Goal: Task Accomplishment & Management: Complete application form

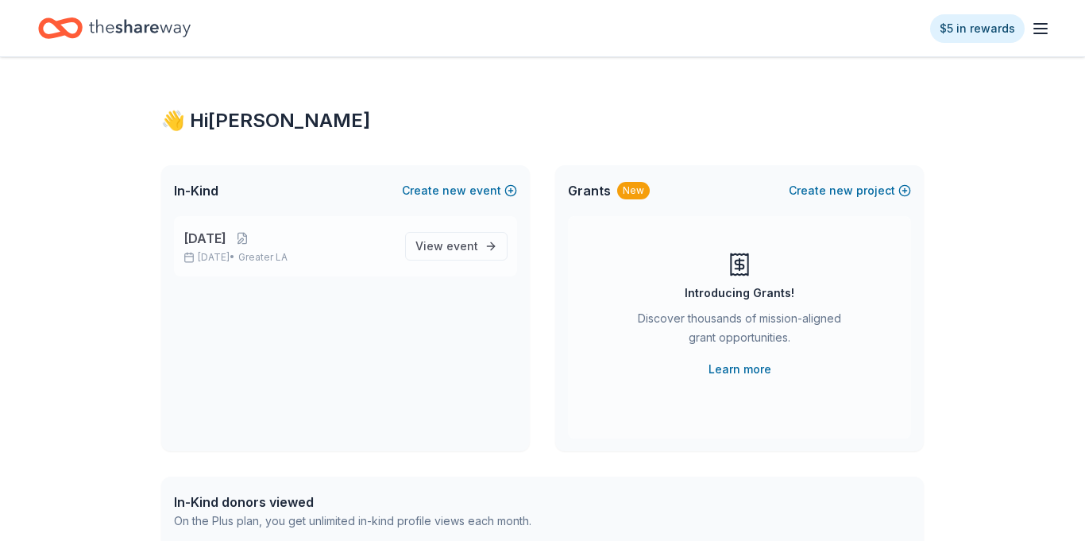
click at [368, 255] on p "[DATE] • Greater LA" at bounding box center [287, 257] width 209 height 13
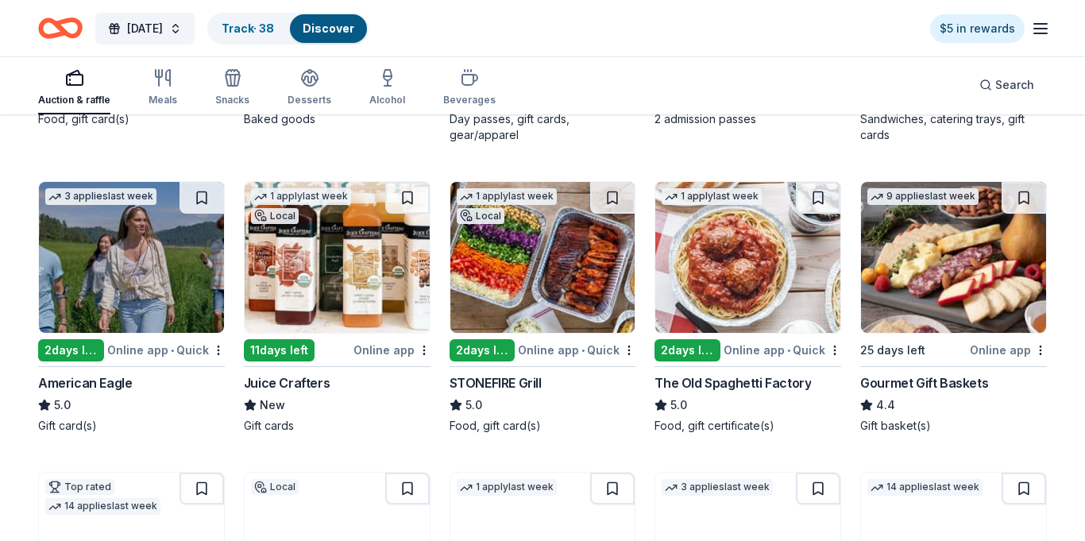
scroll to position [1969, 0]
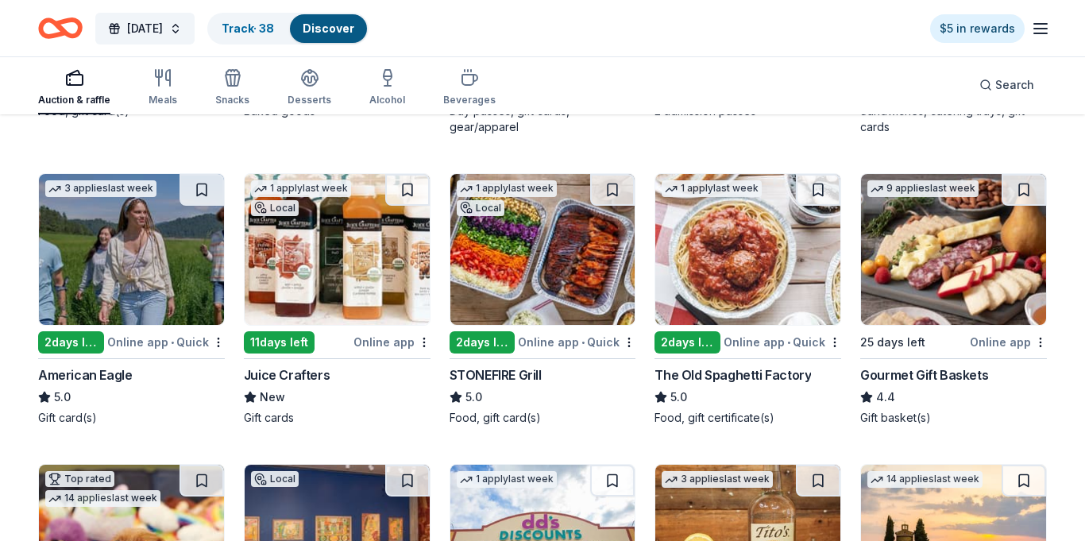
click at [569, 233] on img at bounding box center [542, 249] width 185 height 151
click at [610, 179] on button at bounding box center [612, 190] width 44 height 32
click at [612, 180] on button at bounding box center [613, 190] width 41 height 32
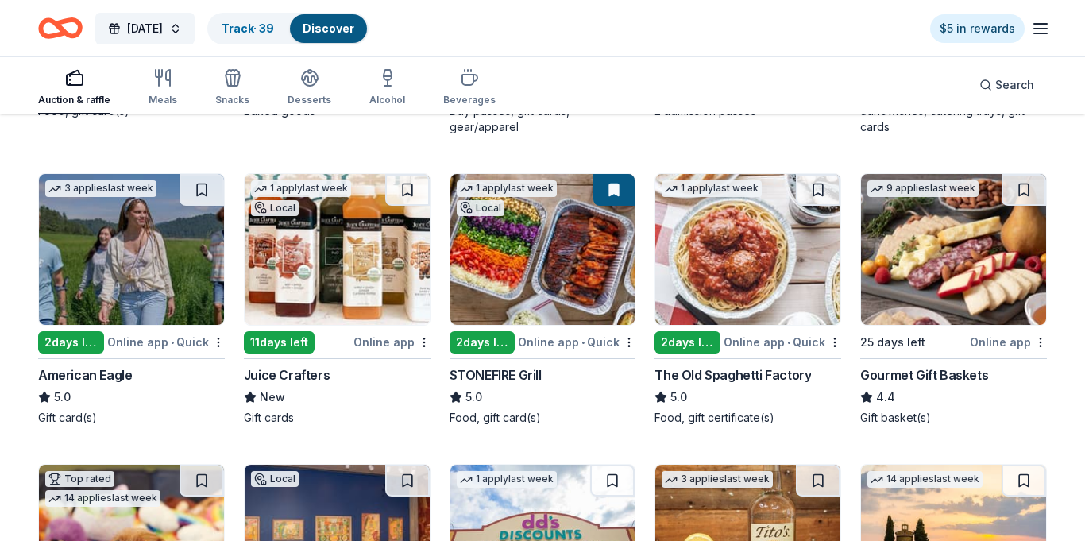
click at [612, 180] on button at bounding box center [613, 190] width 41 height 32
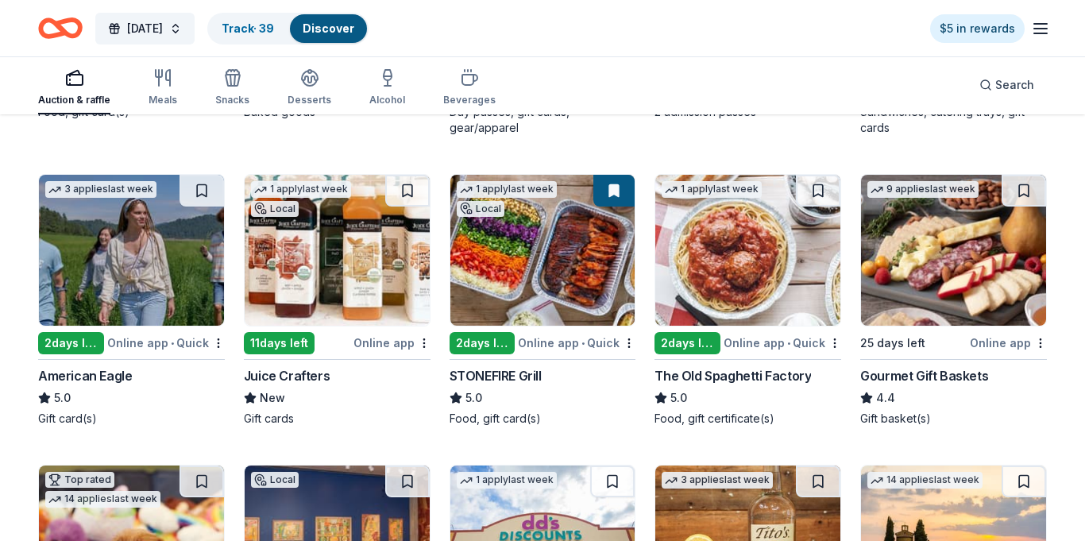
scroll to position [1973, 0]
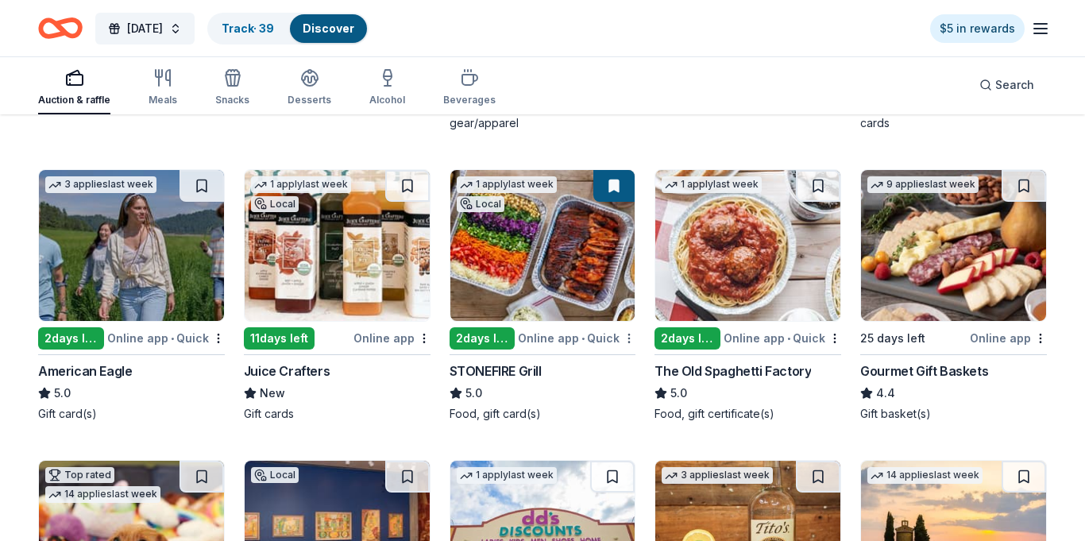
click at [570, 209] on img at bounding box center [542, 245] width 185 height 151
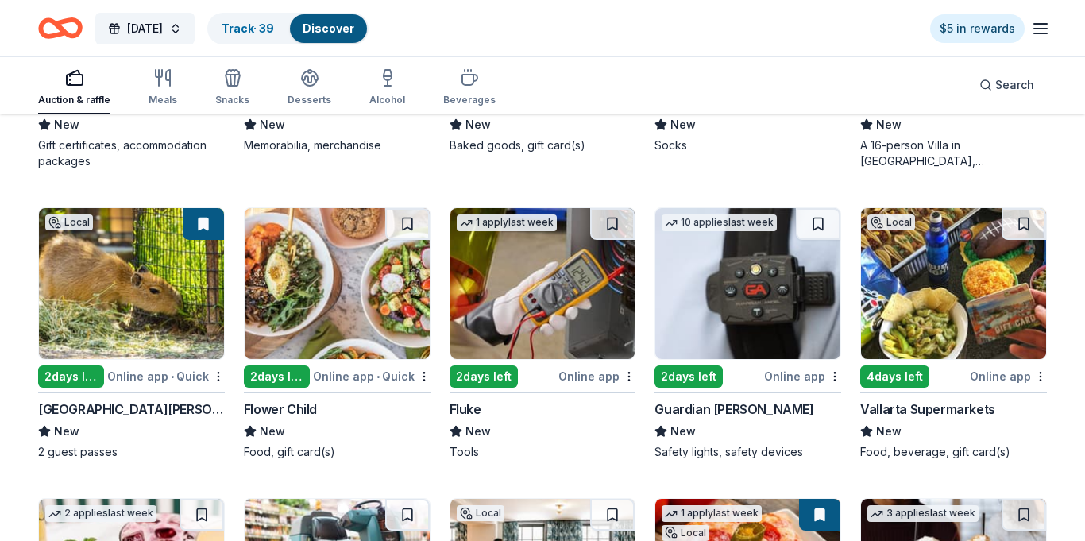
scroll to position [4100, 0]
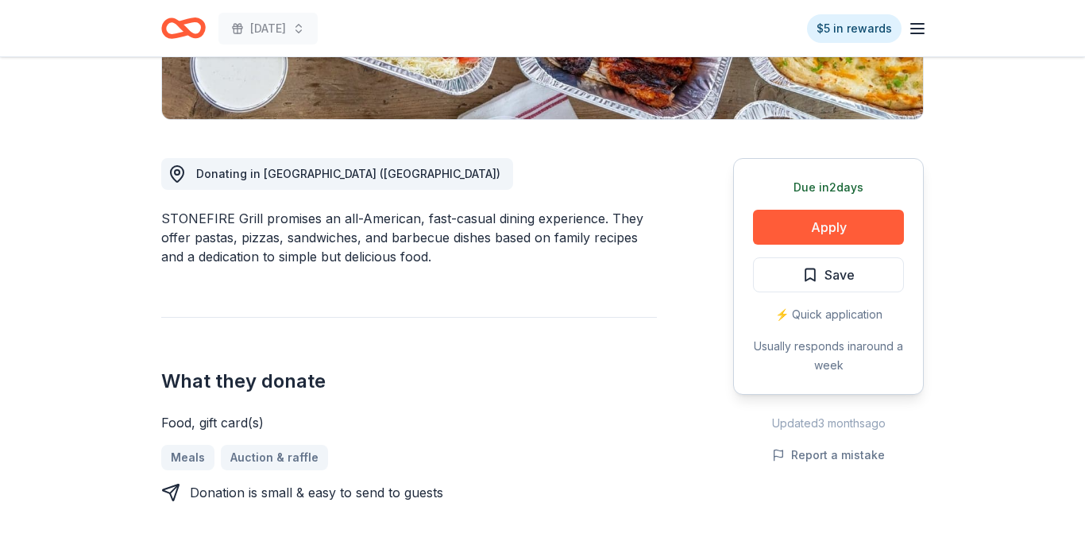
scroll to position [366, 0]
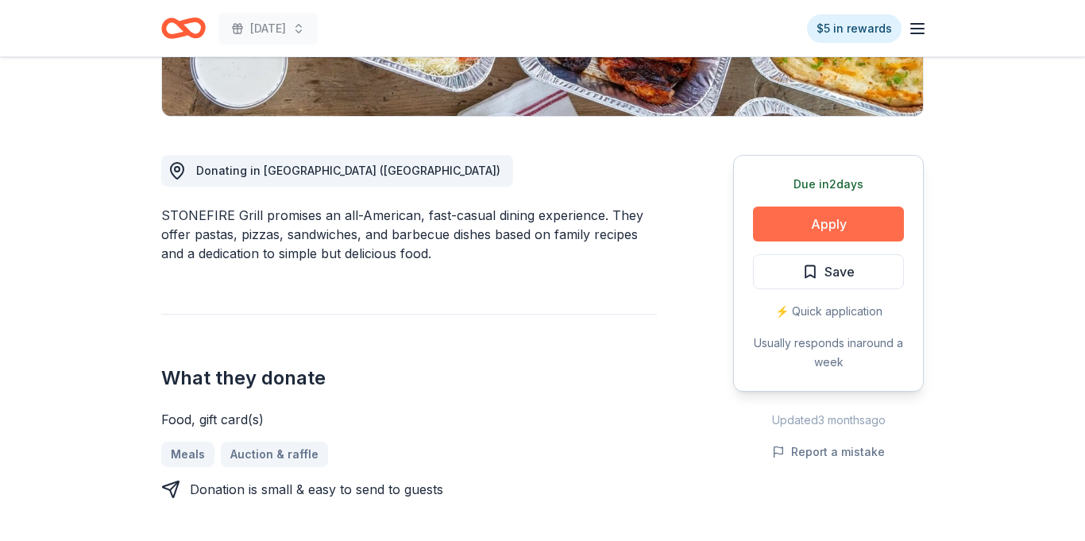
click at [813, 228] on button "Apply" at bounding box center [828, 223] width 151 height 35
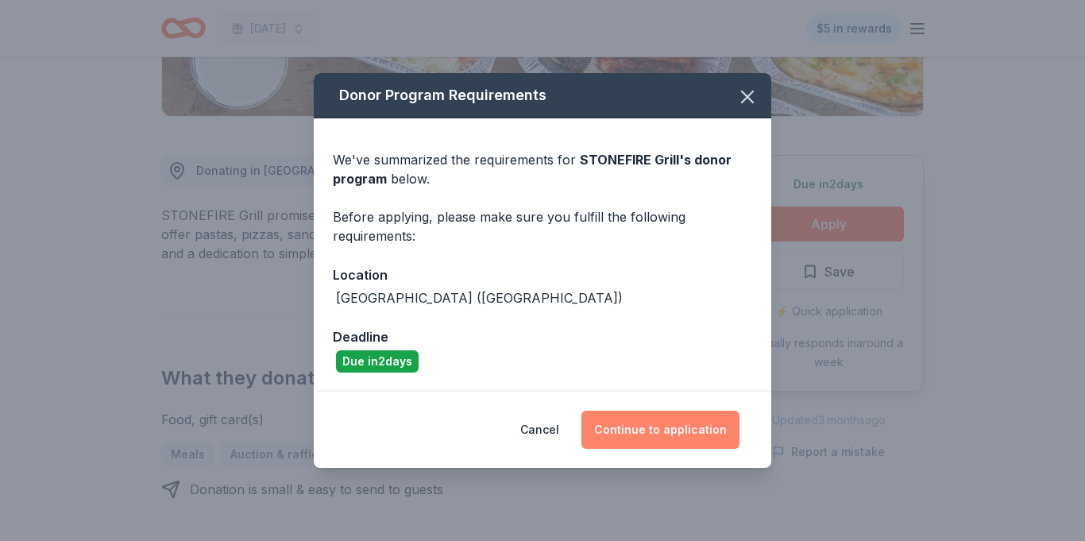
click at [648, 436] on button "Continue to application" at bounding box center [660, 430] width 158 height 38
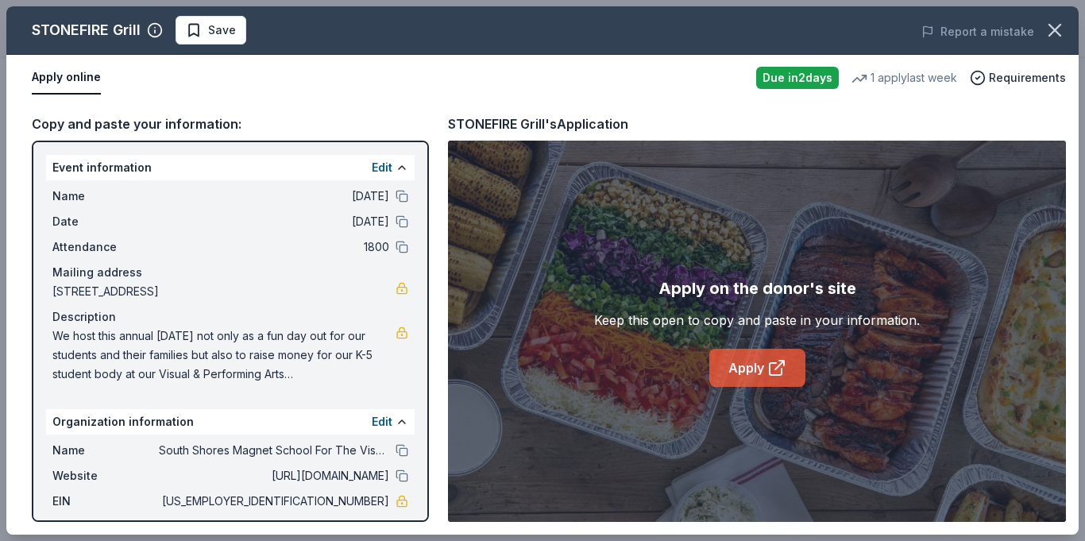
click at [744, 374] on link "Apply" at bounding box center [757, 368] width 96 height 38
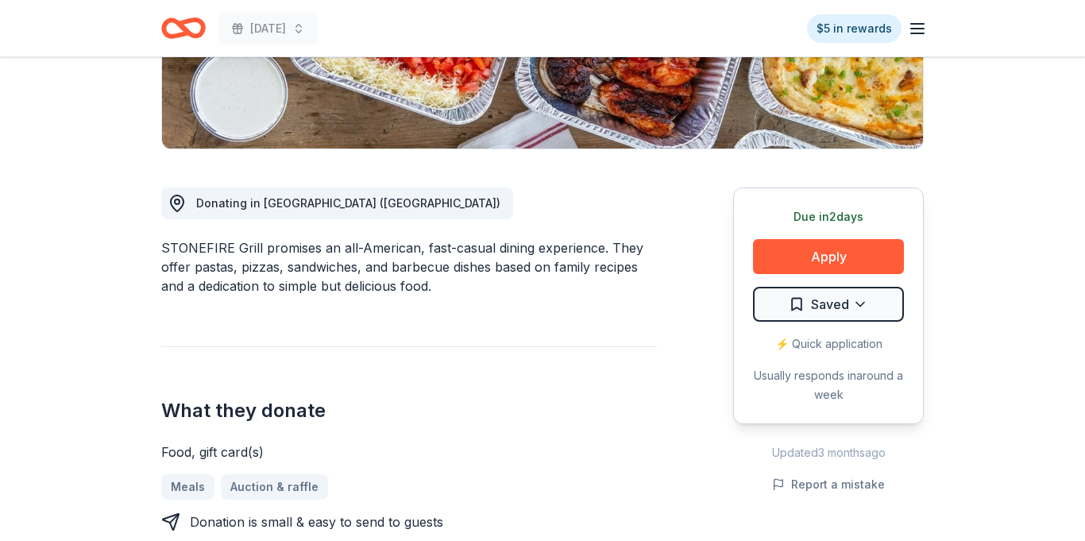
scroll to position [337, 0]
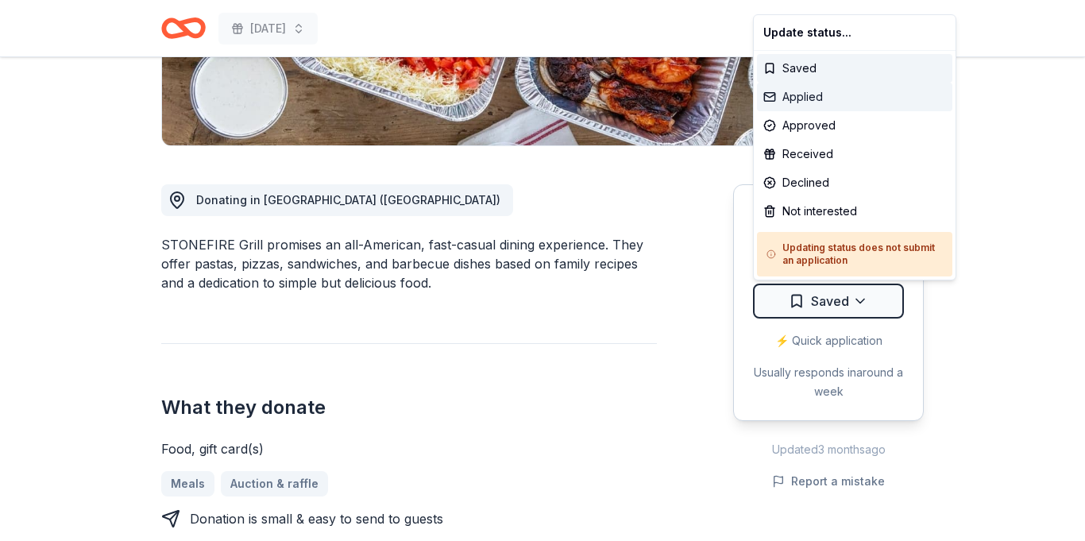
click at [822, 98] on div "Applied" at bounding box center [854, 97] width 195 height 29
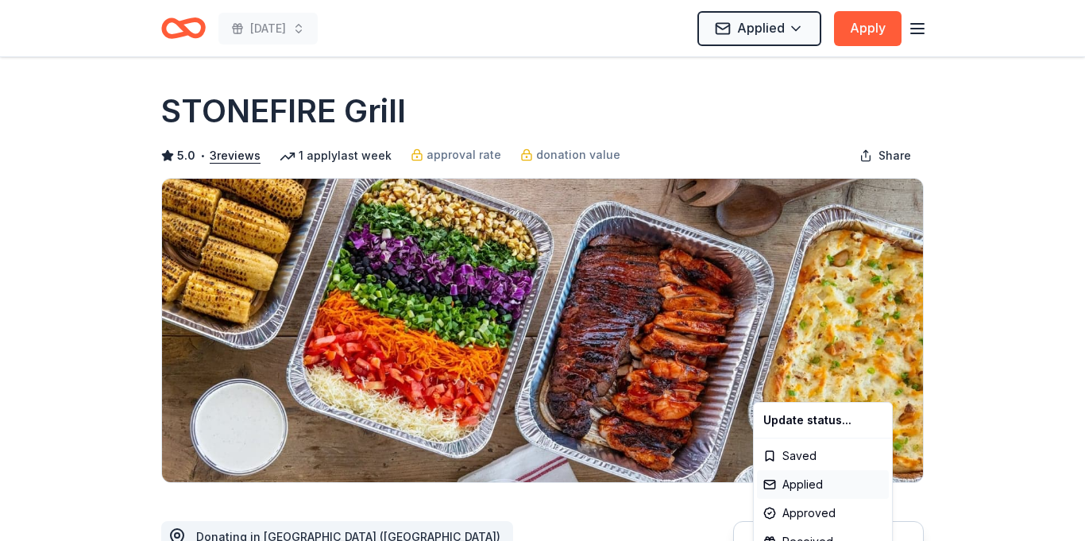
scroll to position [0, 0]
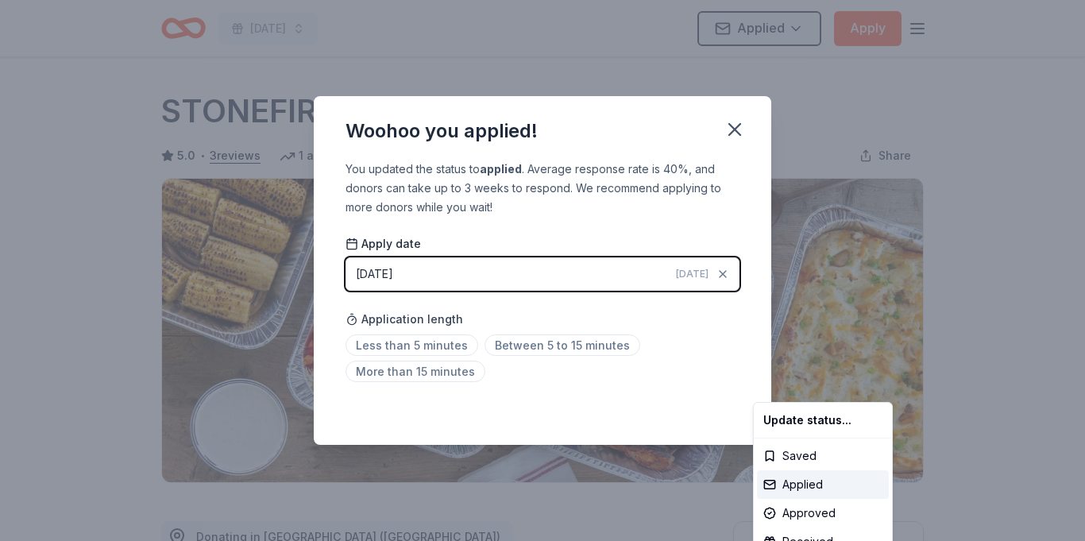
click at [731, 125] on html "2025 Harvest Festival Applied Apply Due in 2 days Share STONEFIRE Grill 5.0 • 3…" at bounding box center [542, 270] width 1085 height 541
